Goal: Task Accomplishment & Management: Use online tool/utility

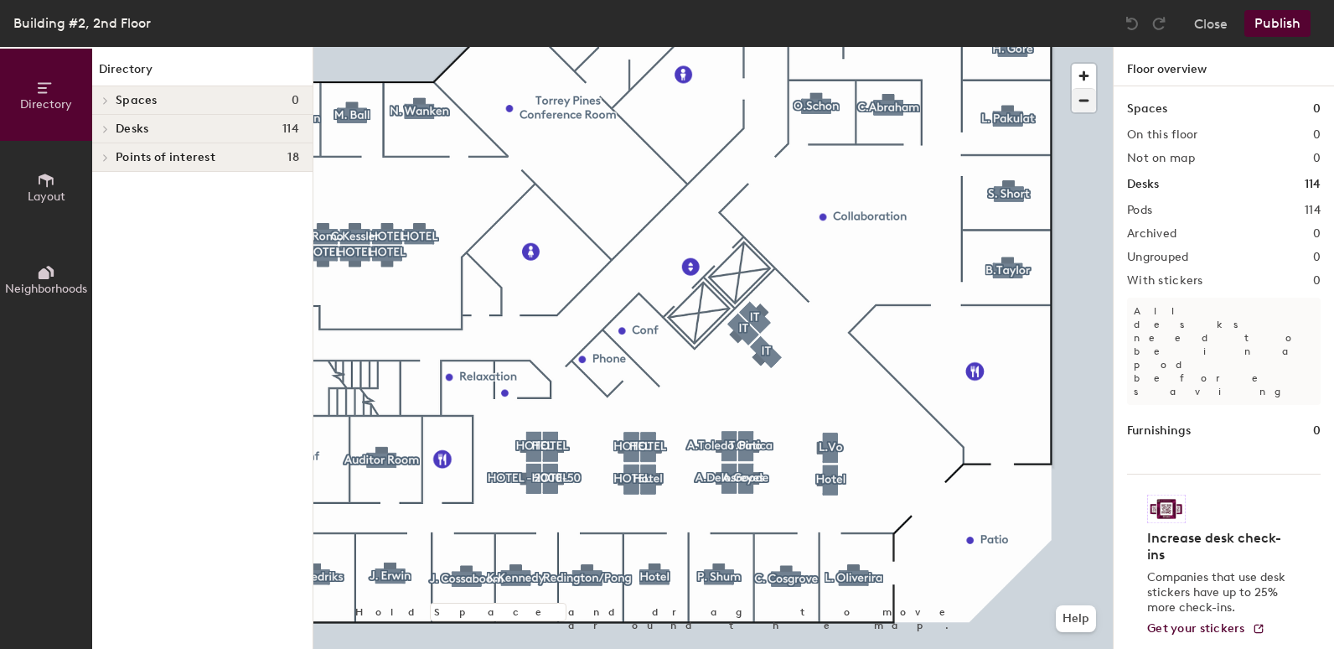
click at [565, 47] on div at bounding box center [713, 47] width 800 height 0
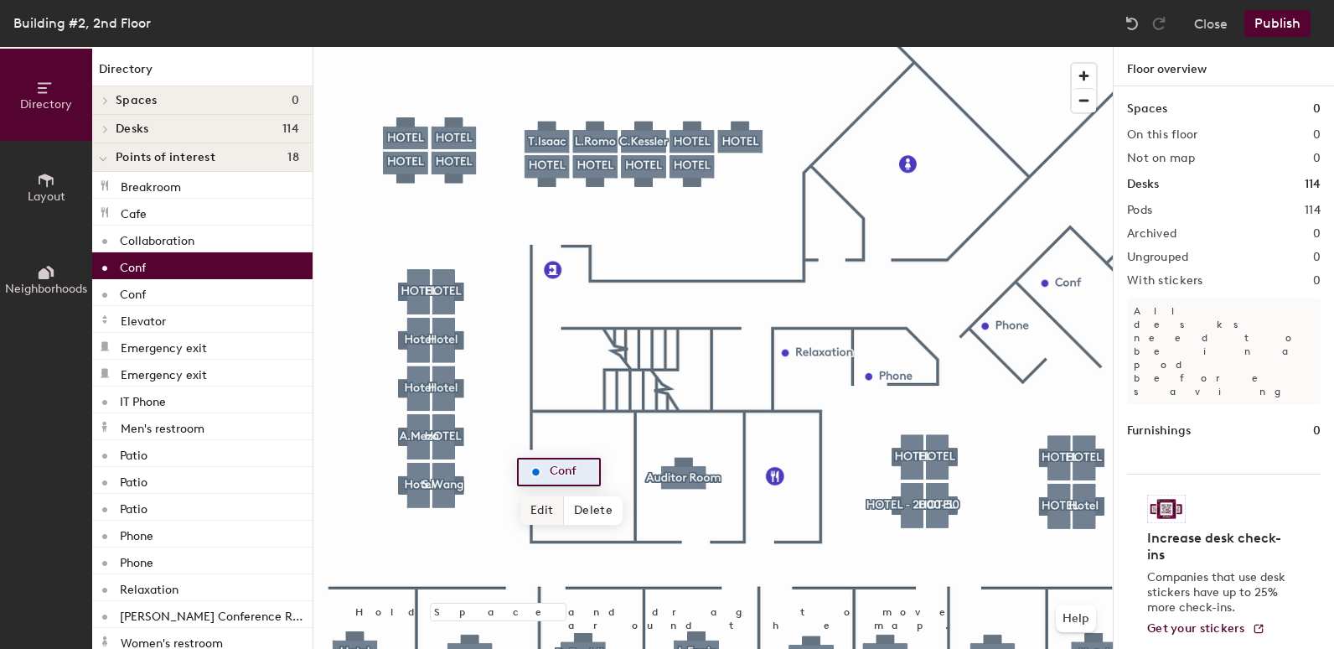
click at [532, 506] on span "Edit" at bounding box center [542, 510] width 44 height 28
click at [582, 472] on input "Conf" at bounding box center [573, 471] width 54 height 23
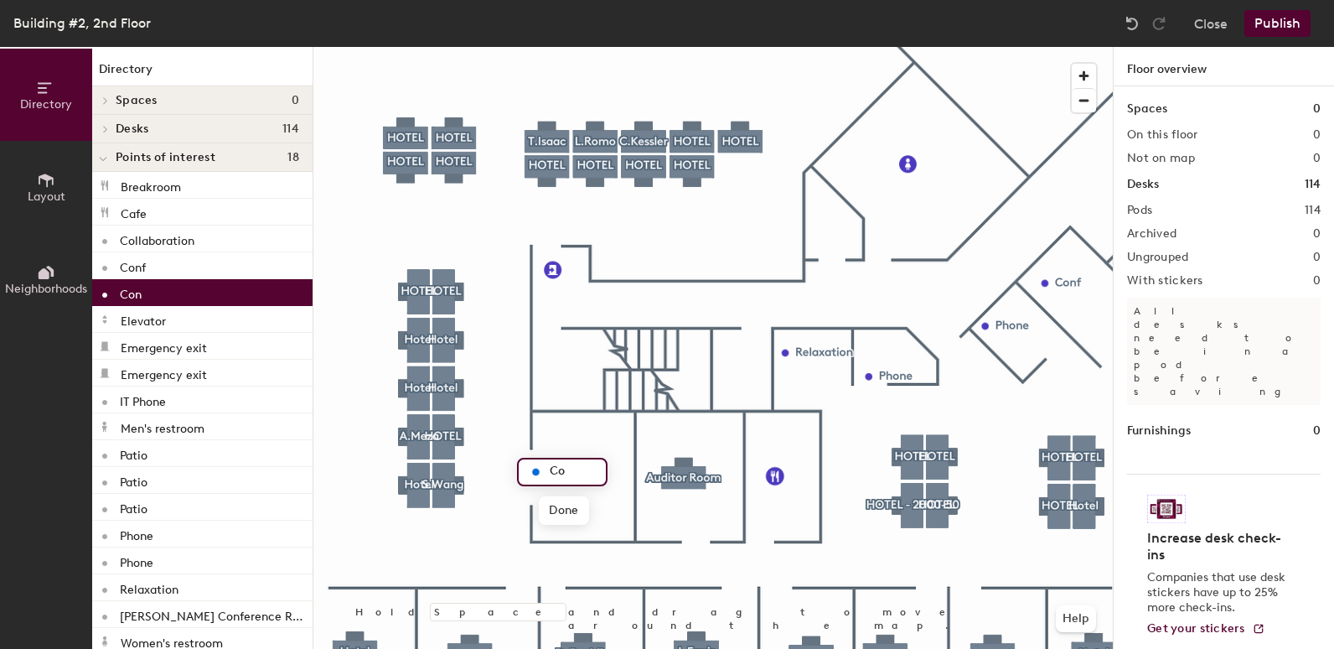
type input "C"
type input "Coronado"
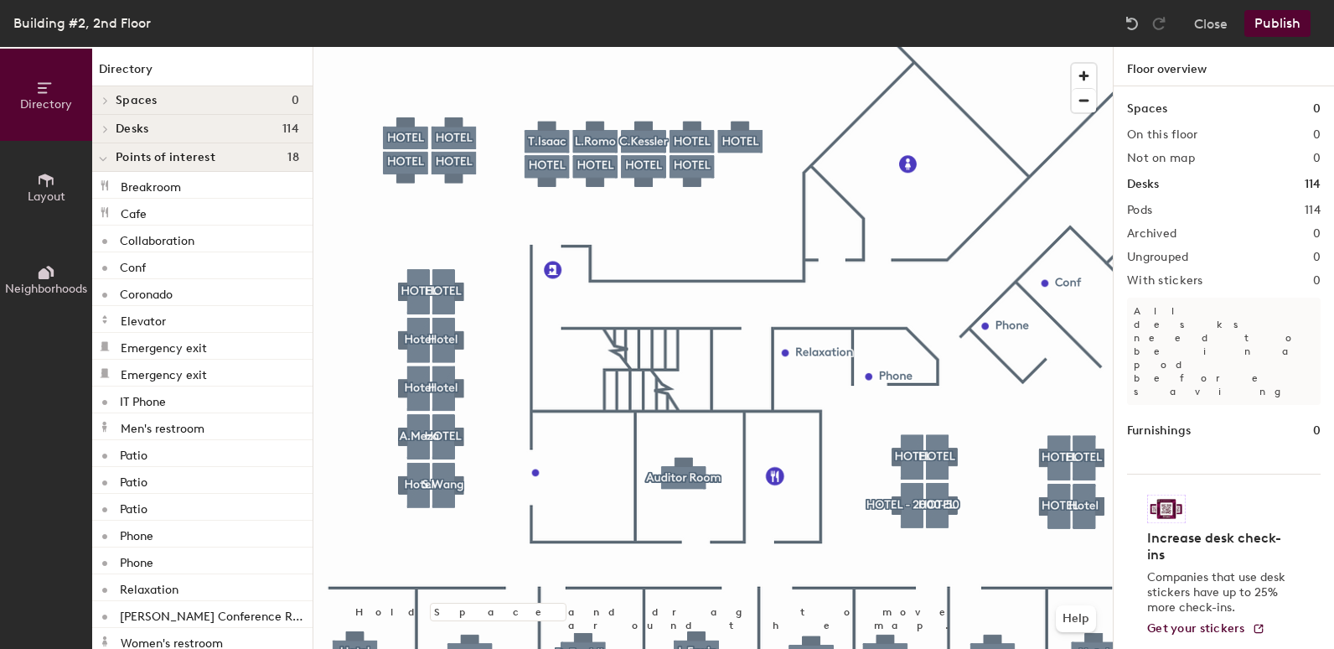
click at [1078, 47] on div at bounding box center [713, 47] width 800 height 0
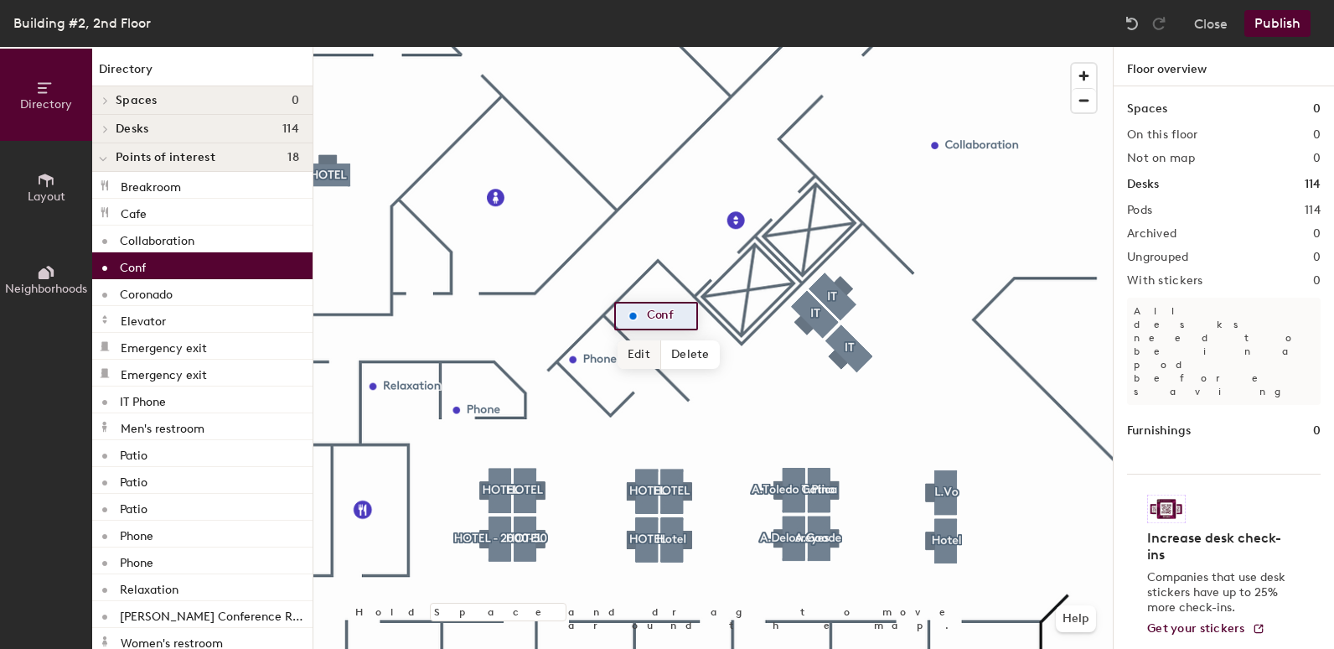
click at [644, 349] on span "Edit" at bounding box center [640, 354] width 44 height 28
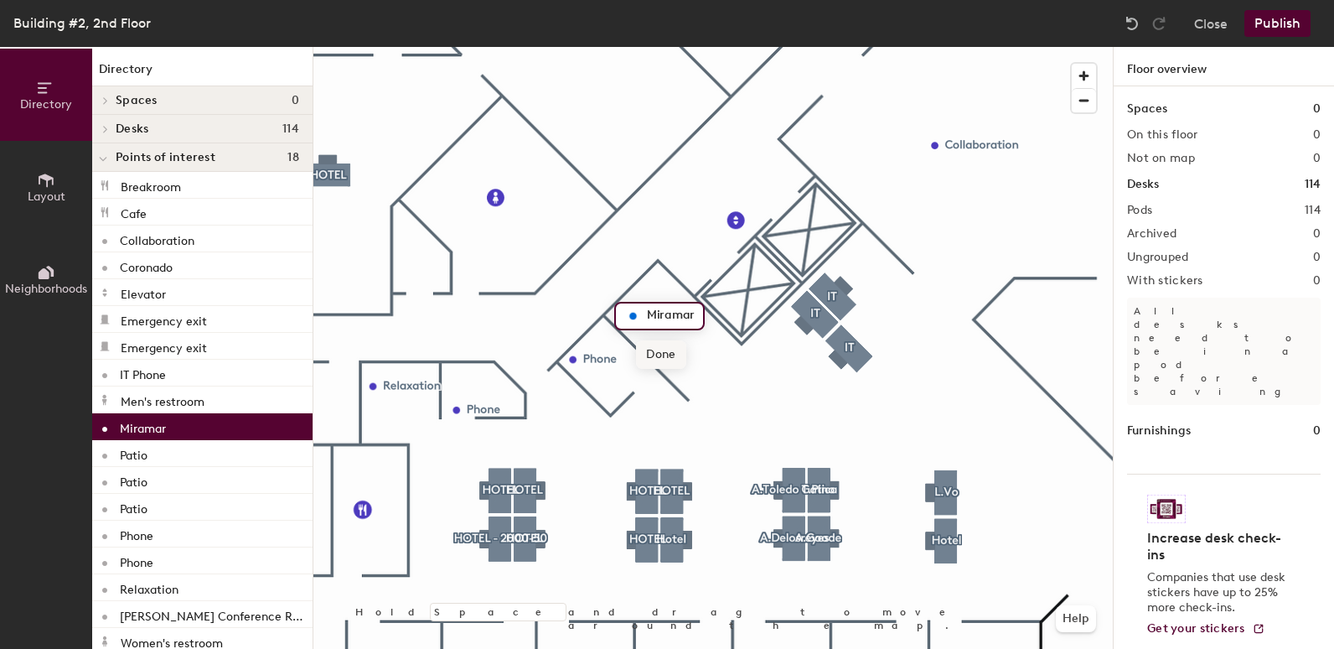
type input "Miramar"
click at [664, 360] on span "Done" at bounding box center [660, 354] width 49 height 28
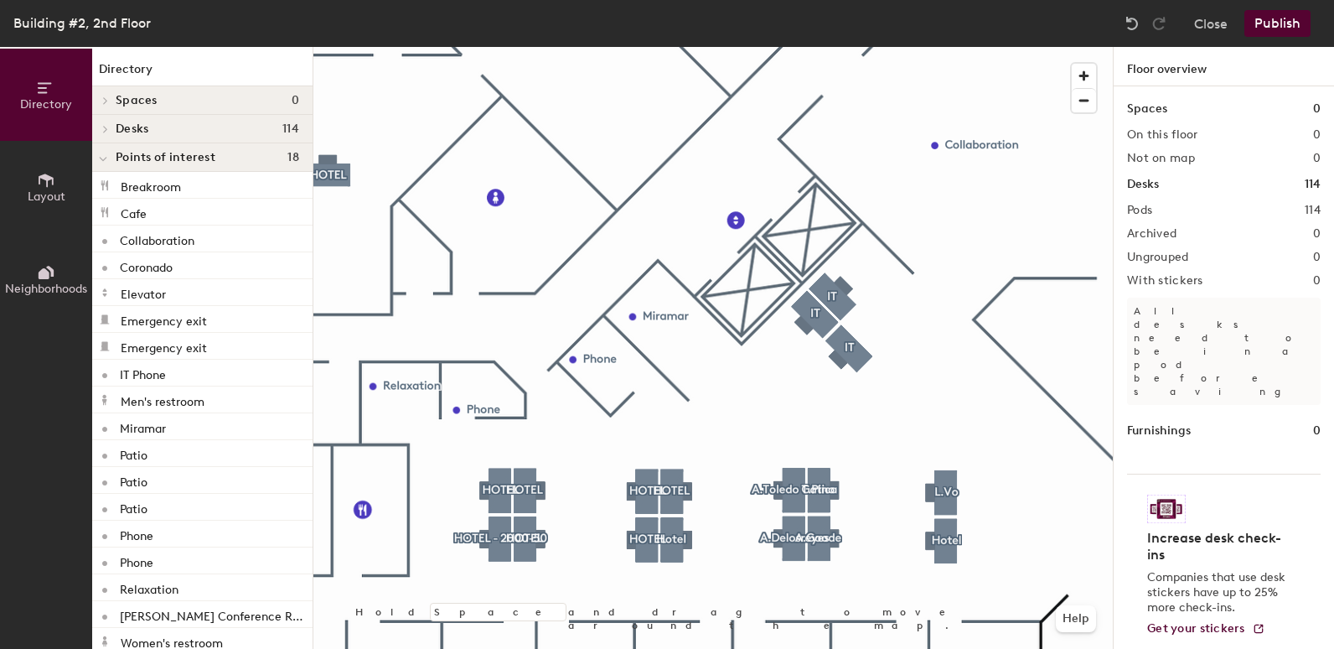
click at [1274, 21] on button "Publish" at bounding box center [1278, 23] width 66 height 27
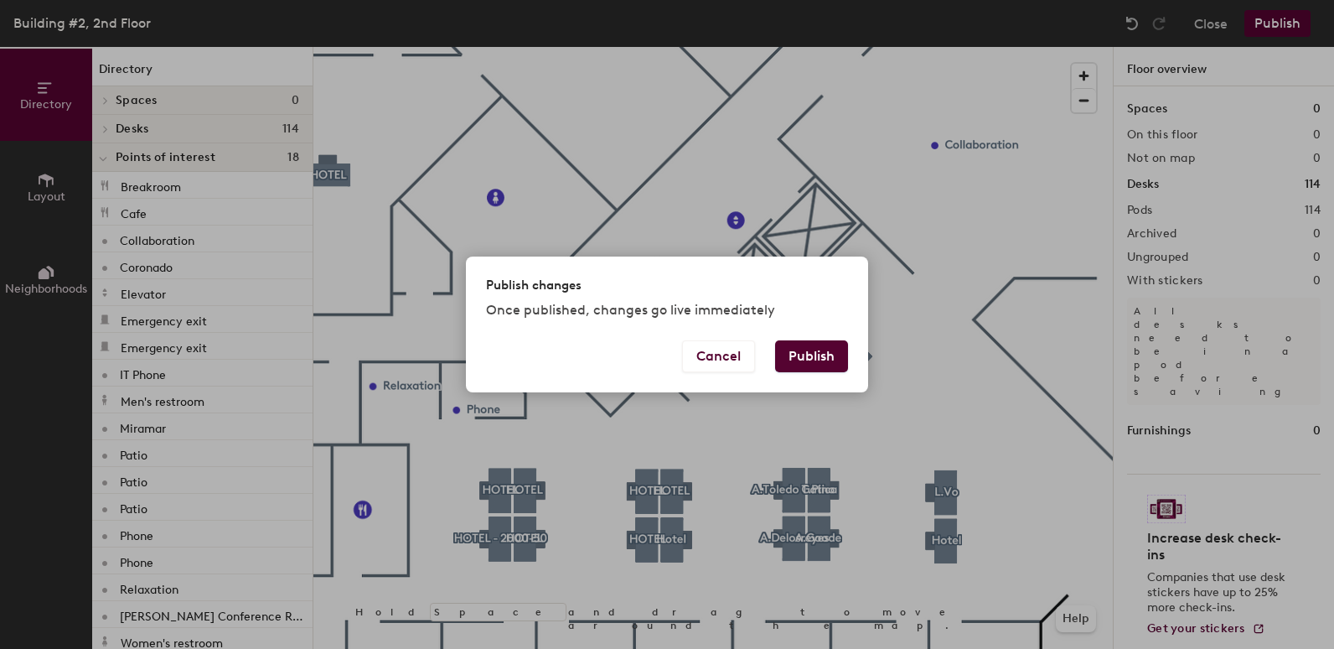
click at [813, 347] on button "Publish" at bounding box center [811, 356] width 73 height 32
